Goal: Task Accomplishment & Management: Complete application form

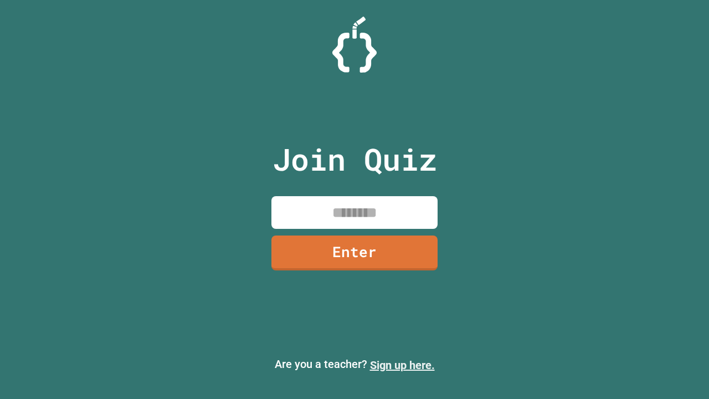
click at [402, 365] on link "Sign up here." at bounding box center [402, 364] width 65 height 13
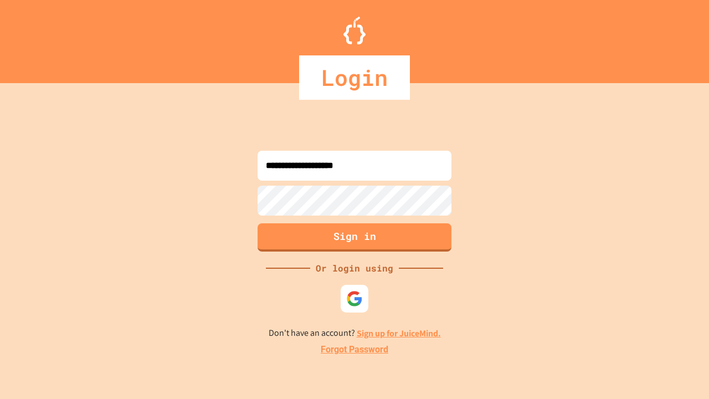
type input "**********"
